Goal: Information Seeking & Learning: Learn about a topic

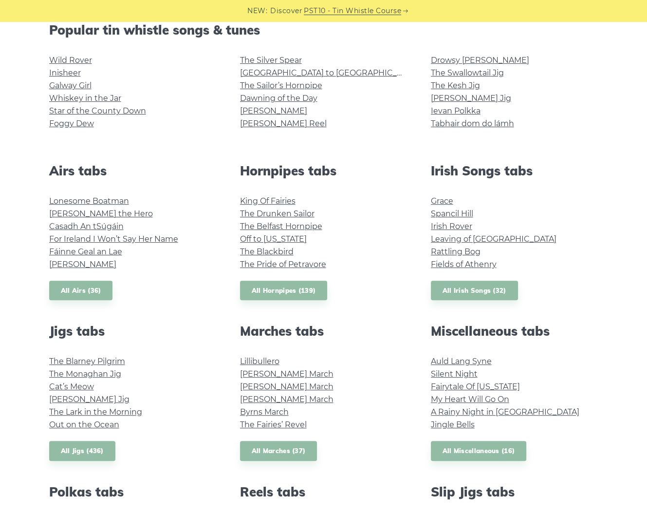
scroll to position [234, 0]
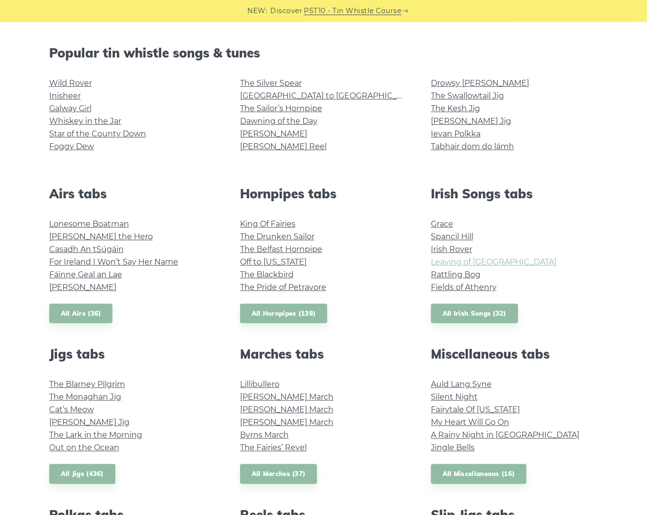
click at [467, 263] on link "Leaving of [GEOGRAPHIC_DATA]" at bounding box center [494, 261] width 126 height 9
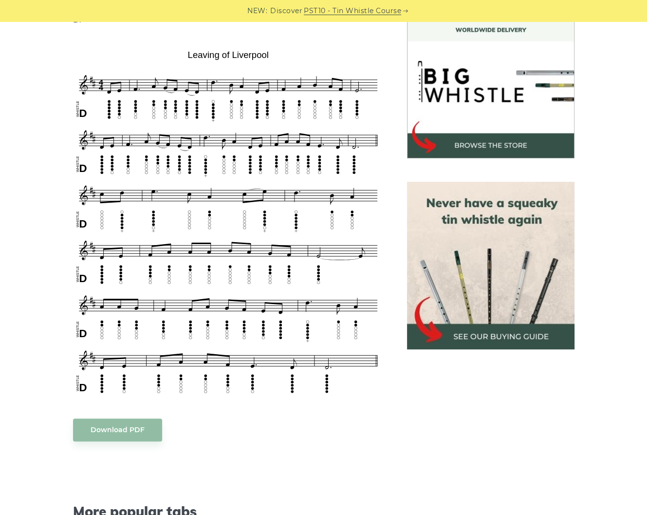
scroll to position [390, 0]
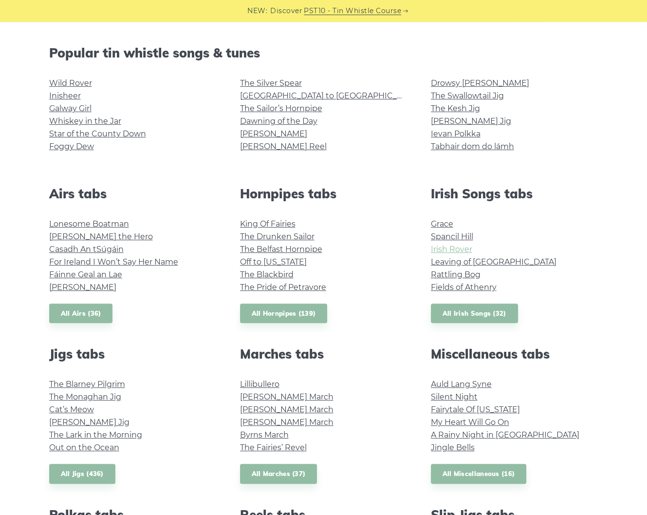
click at [463, 249] on link "Irish Rover" at bounding box center [451, 248] width 41 height 9
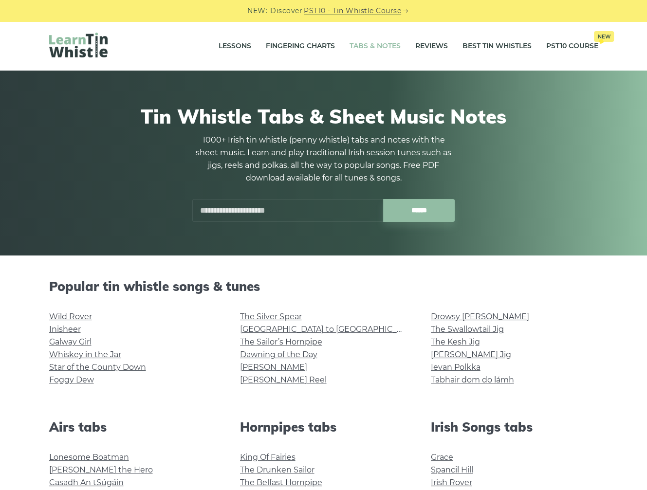
click at [292, 212] on input "text" at bounding box center [287, 210] width 191 height 23
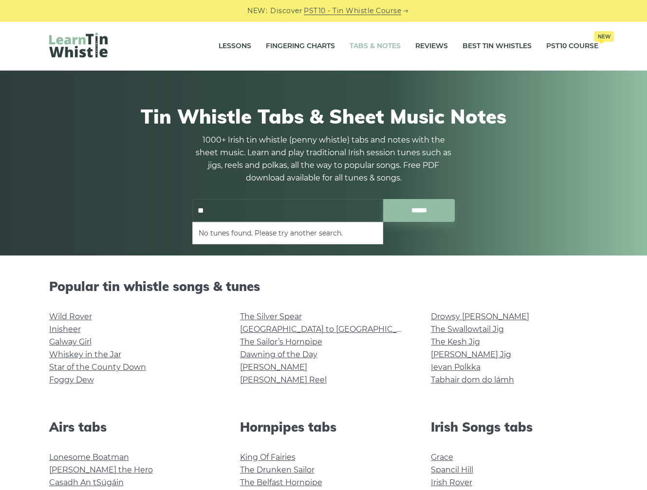
type input "*"
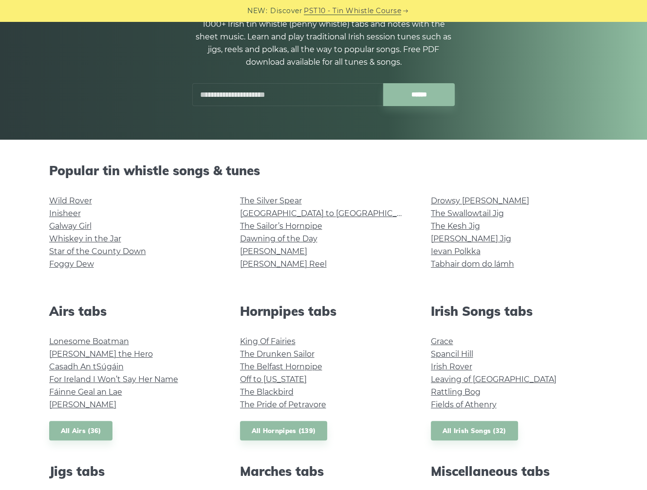
scroll to position [117, 0]
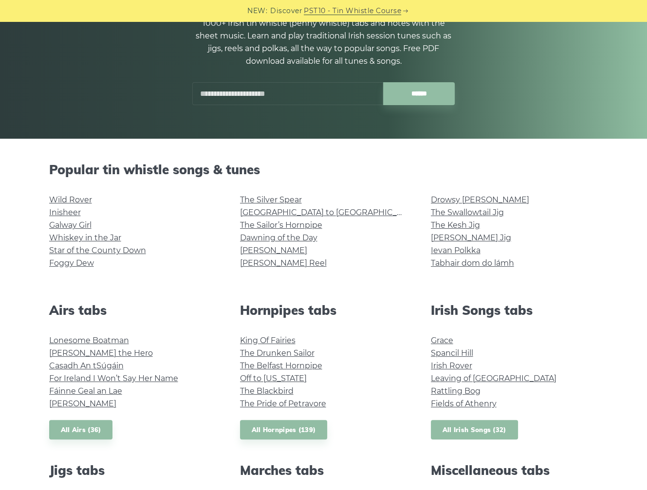
click at [483, 429] on link "All Irish Songs (32)" at bounding box center [474, 430] width 87 height 20
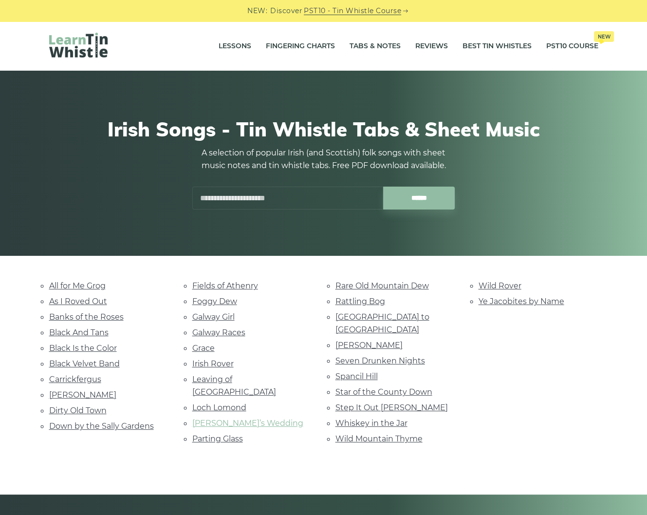
click at [236, 418] on link "[PERSON_NAME]’s Wedding" at bounding box center [247, 422] width 111 height 9
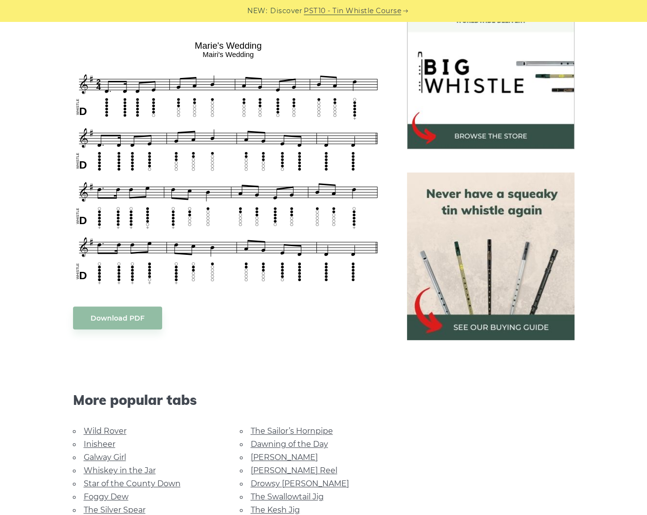
scroll to position [312, 0]
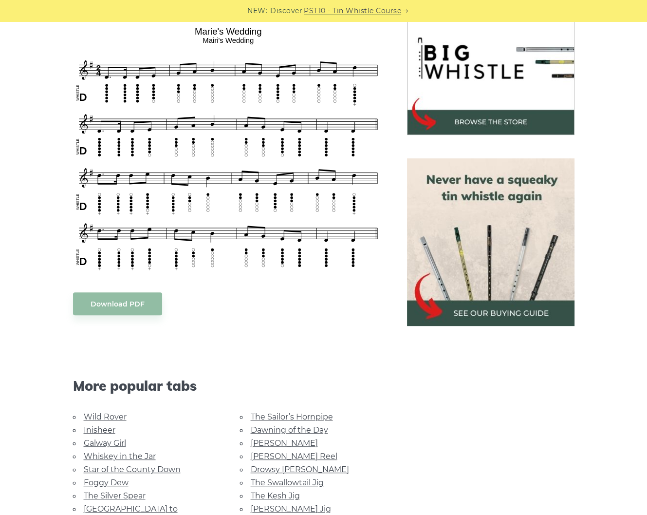
drag, startPoint x: 322, startPoint y: 240, endPoint x: 310, endPoint y: 239, distance: 12.2
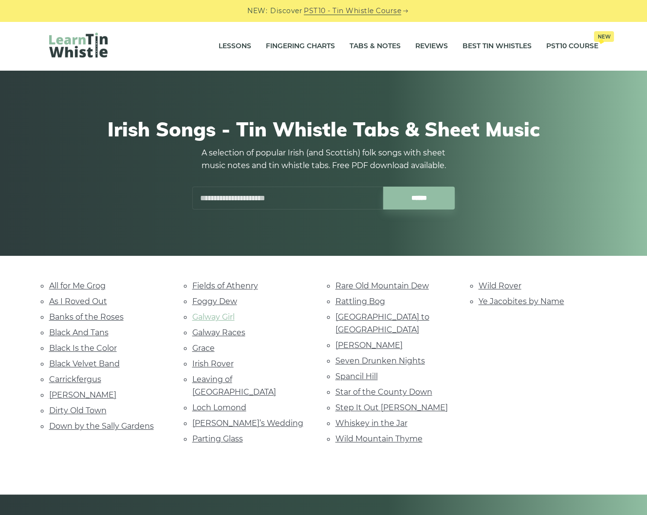
click at [224, 316] on link "Galway Girl" at bounding box center [213, 316] width 42 height 9
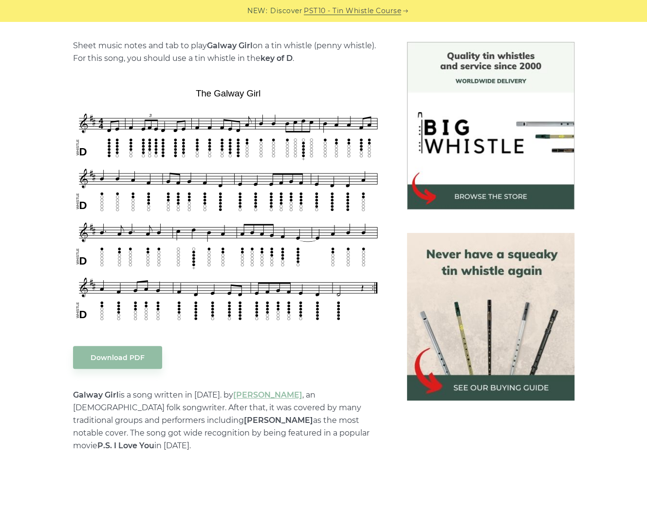
scroll to position [234, 0]
